Goal: Task Accomplishment & Management: Manage account settings

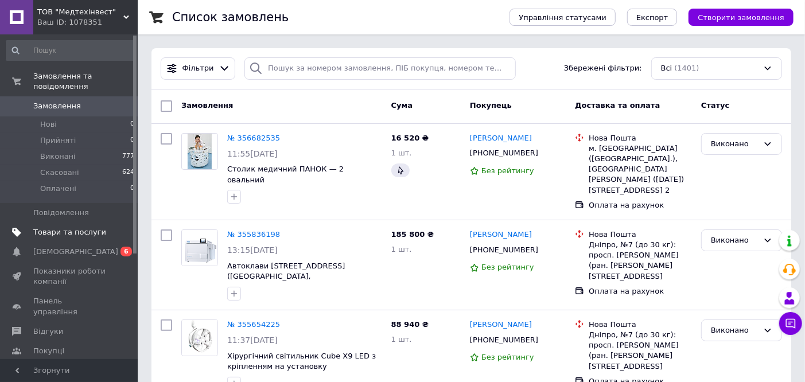
click at [79, 227] on span "Товари та послуги" at bounding box center [69, 232] width 73 height 10
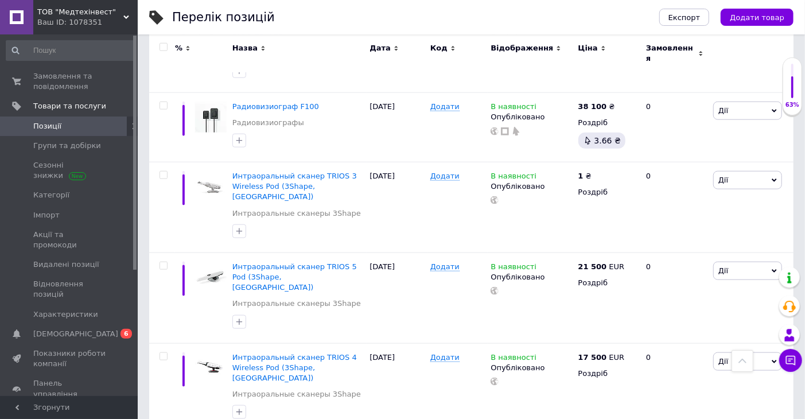
scroll to position [1032, 0]
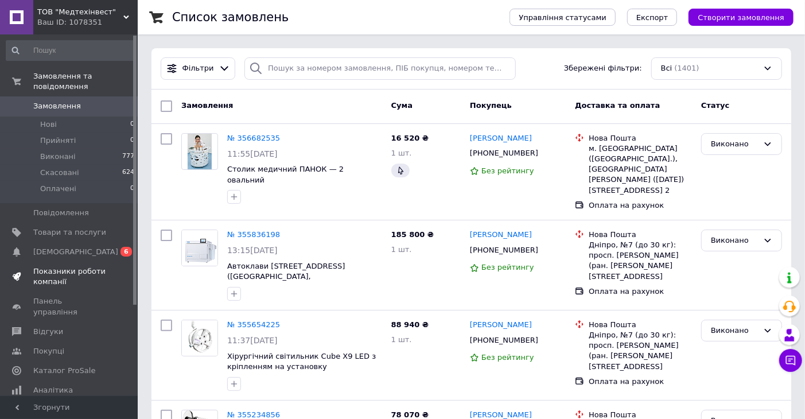
click at [75, 266] on span "Показники роботи компанії" at bounding box center [69, 276] width 73 height 21
